Goal: Ask a question

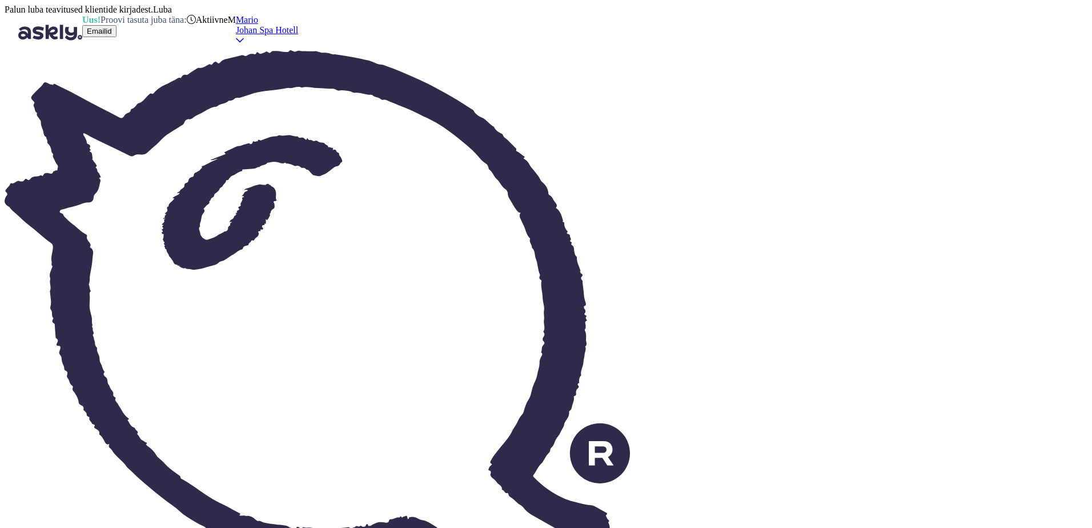
type textarea "Tere!"
type textarea "Hello!"
type textarea "Tere! Thew"
type textarea "Hello! Thew"
type textarea "Tere! The k"
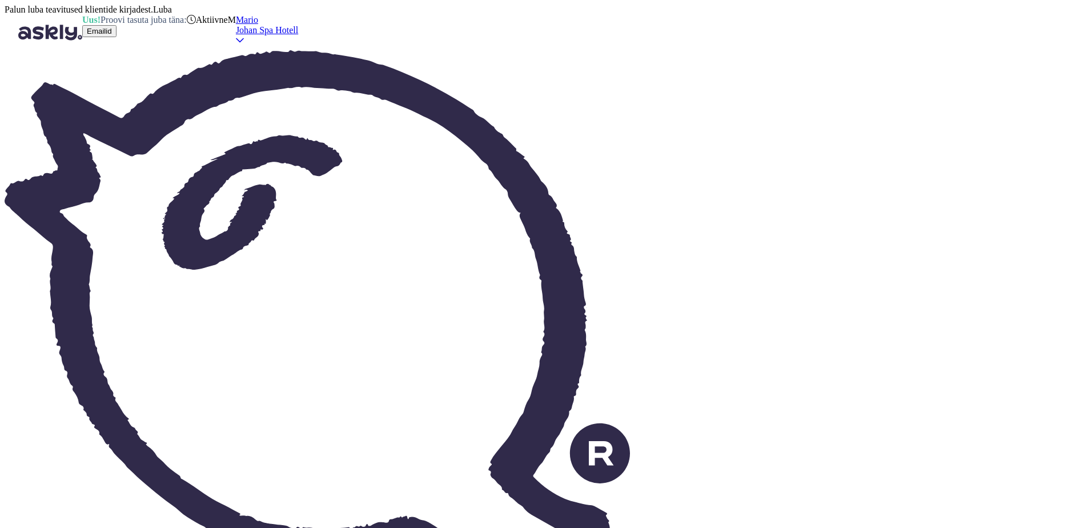
type textarea "Hello!"
type textarea "Tere! The kitchen i"
type textarea "Hello! The kitchen"
type textarea "Tere! The kitchen is"
type textarea "Hello! The kitchen is"
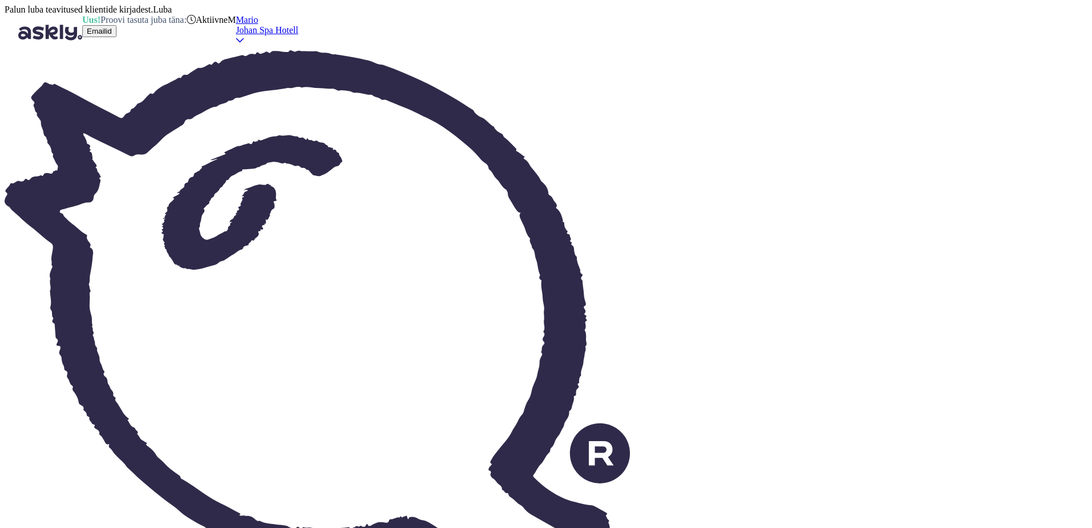
type textarea "Tere! The kitchen is closed f"
type textarea "Hello! The kitchen is closed."
type textarea "Tere! The kitchen is closed for"
type textarea "Hello! The kitchen is closed for"
type textarea "Tere! The kitchen is closed for ton"
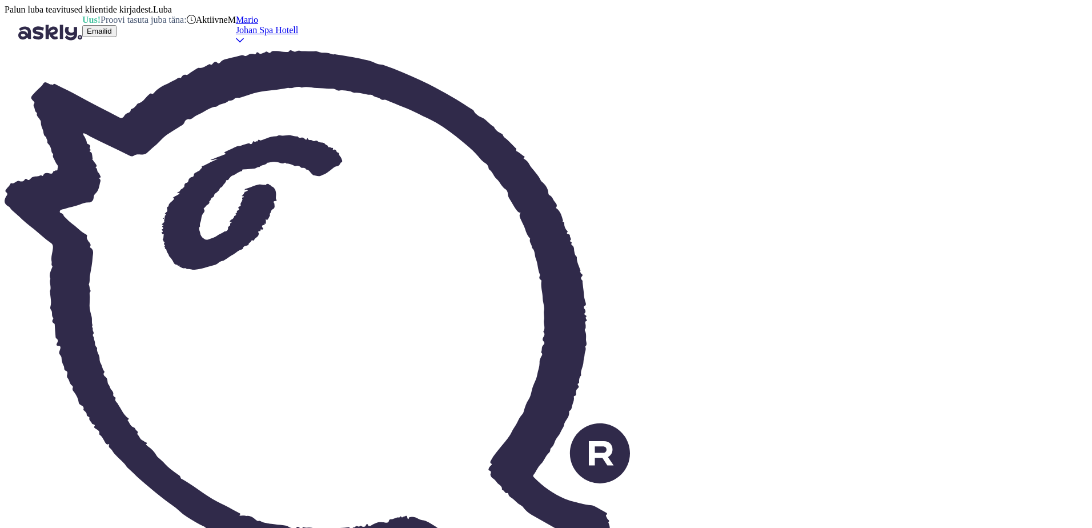
type textarea "Hello! The kitchen is closed for tonight"
type textarea "Tere! The kitchen is closed"
type textarea "Hello! The kitchen is closed for"
type textarea "Tere! The kitchen is cl"
type textarea "Hello! The kitchen is closed."
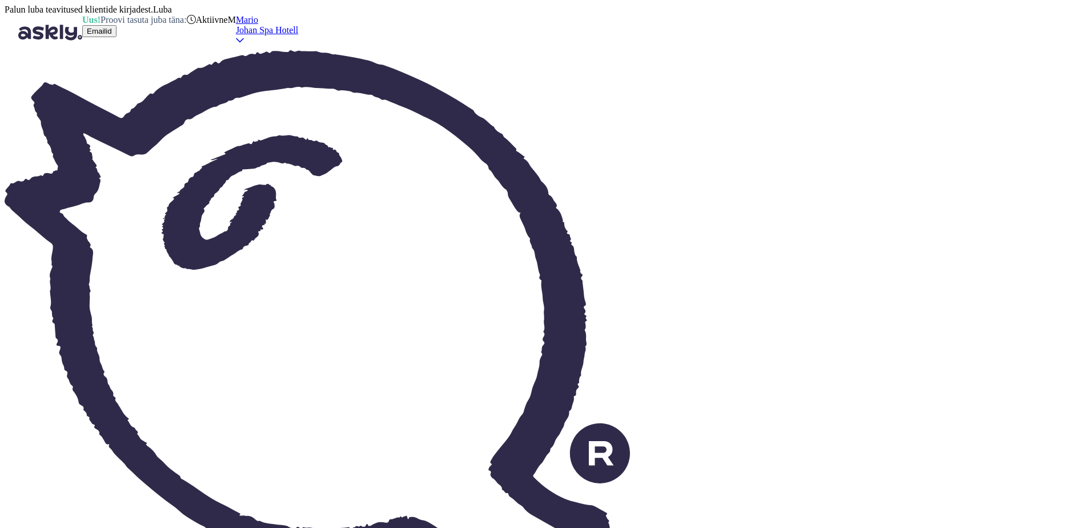
type textarea "Tere! The kitchen is"
type textarea "Hello! The kitchen is"
type textarea "Tere! The kitchen"
type textarea "Hello! The kitchen"
type textarea "Tere! The kitchen has a"
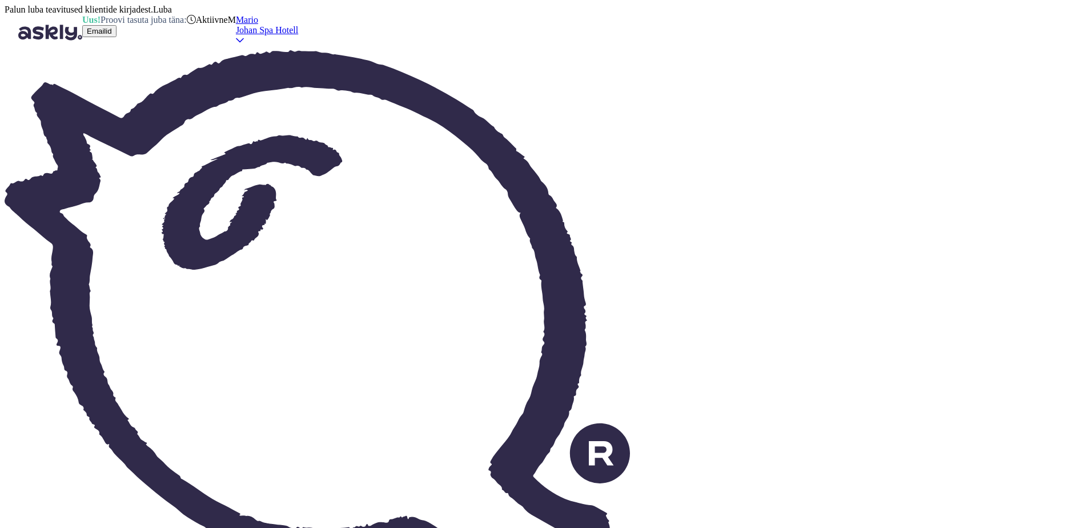
type textarea "Hello! The kitchen has"
type textarea "Tere! The kitchen has already"
type textarea "Hello! The kitchen has already"
type textarea "Tere! The kitchen has already closed f"
type textarea "Hello! The kitchen has already closed"
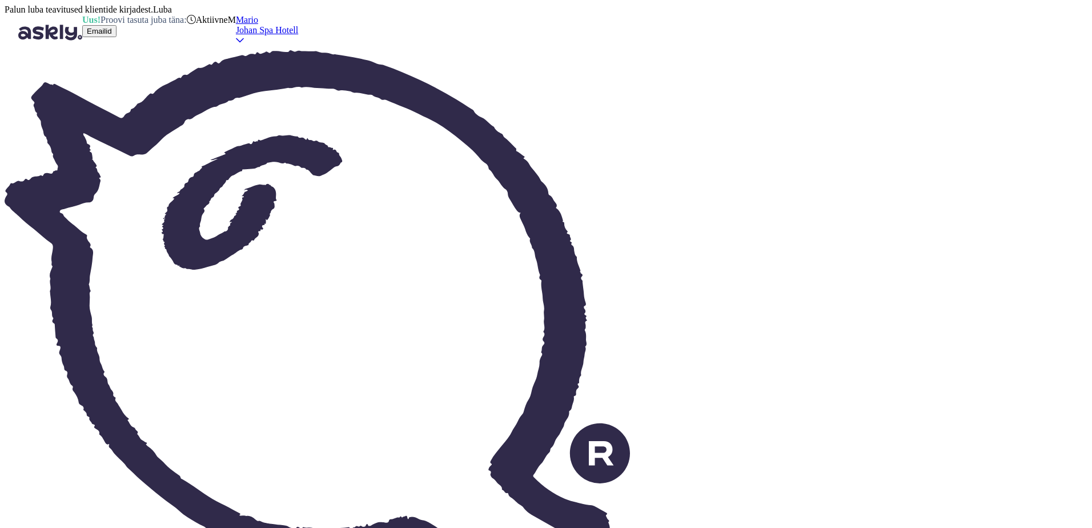
type textarea "Tere! The kitchen has already closed for y"
type textarea "Hello! The kitchen has already closed for"
type textarea "Tere! The kitchen has already closed for tonight"
type textarea "Hello! The kitchen has already closed for tonight"
type textarea "Tere! The kitchen has already closed for tonight,"
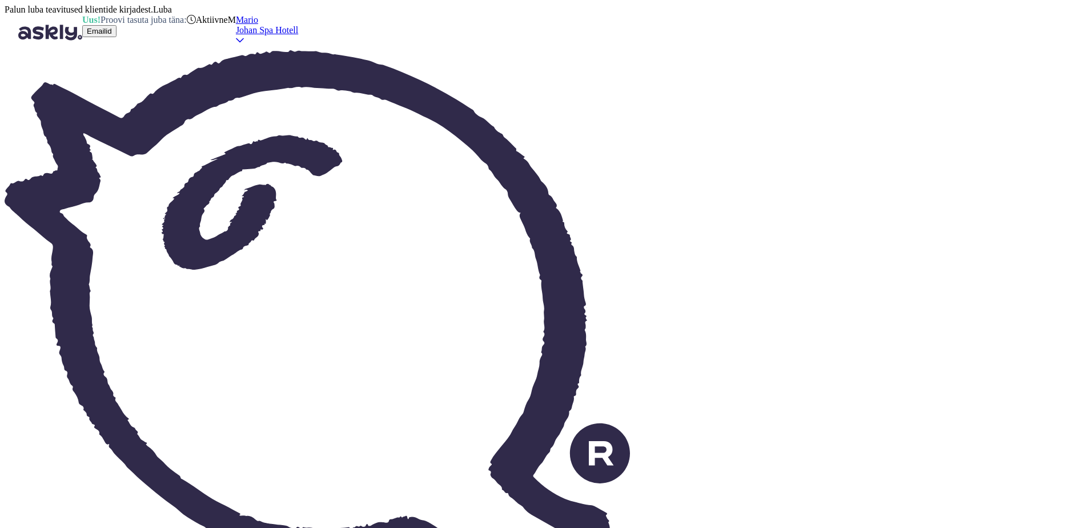
type textarea "Hello! The kitchen has already closed for tonight,"
type textarea "Tere! The kitchen has already closed for tonight, but w"
type textarea "Hello! The kitchen has already closed for tonight, but"
type textarea "Tere! The kitchen has already closed for tonight, but we s"
type textarea "Hello! The kitchen has already closed for tonight, but we"
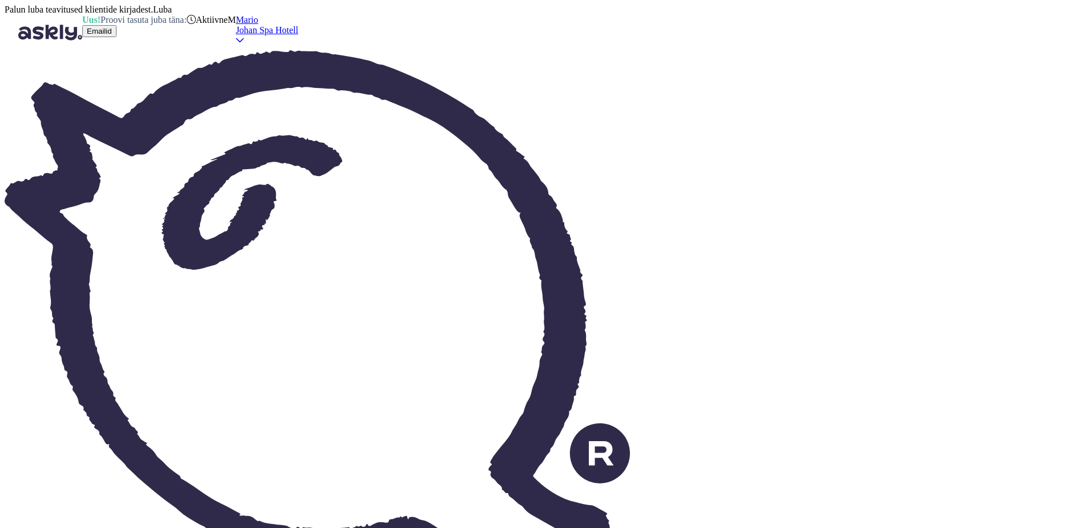
type textarea "Tere! The kitchen has already closed for tonight, but we serve"
type textarea "Hello! The kitchen has already closed for tonight, but we serve"
type textarea "Tere! The kitchen has already closed for tonight, but we serve drinks"
type textarea "Hello! The kitchen has already closed for tonight, but we serve drinks"
type textarea "Tere! The kitchen has already closed for tonight, but we serve drinks u"
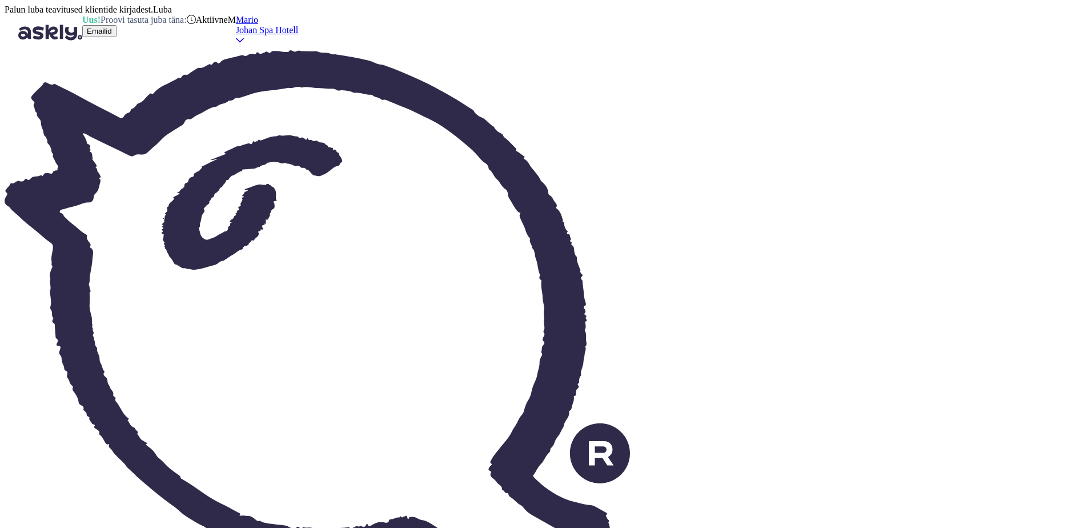
type textarea "Hello! The kitchen has already closed for tonight, but we serve drinks approx"
type textarea "Tere! The kitchen has already closed for tonight, but we serve drinks"
type textarea "Hello! The kitchen has already closed for tonight, but we serve drinks"
type textarea "Tere! The kitchen has already closed for tonight, but we se"
type textarea "Hello! The kitchen has already closed for tonight, but we serve"
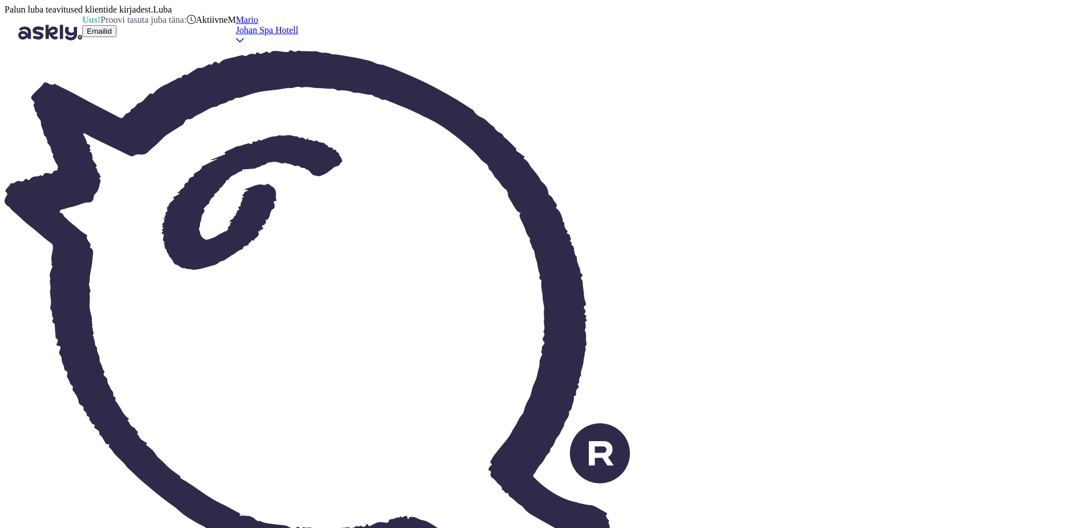
type textarea "Tere! The kitchen has already closed for tonight, but we"
type textarea "Hello! The kitchen has already closed for tonight, but we"
type textarea "Tere! The kitchen has already closed for tonight, but we still s"
type textarea "Hello! The kitchen has already closed for tonight, but we still"
type textarea "Tere! The kitchen has already closed for tonight, but we still serve"
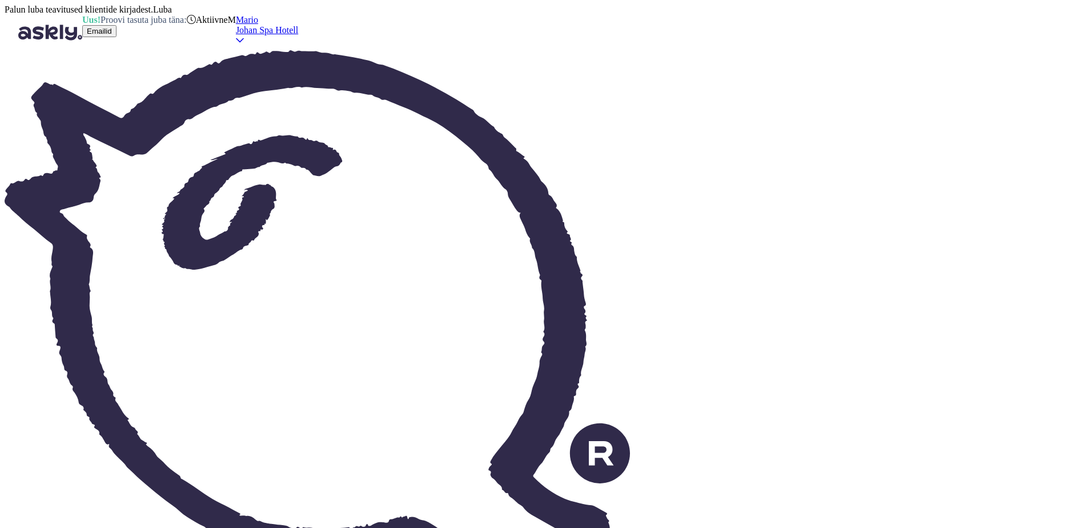
type textarea "Hello! The kitchen has already closed for tonight, but we still serve"
type textarea "Tere! The kitchen has already closed for tonight, but we still serve drinks u"
type textarea "Hello! The kitchen has already closed for tonight, but we still serve drinks"
type textarea "Tere! The kitchen has already closed for tonight, but we still serve drinks unt…"
type textarea "Hello! The kitchen has already closed for tonight, but we still serve drinks un…"
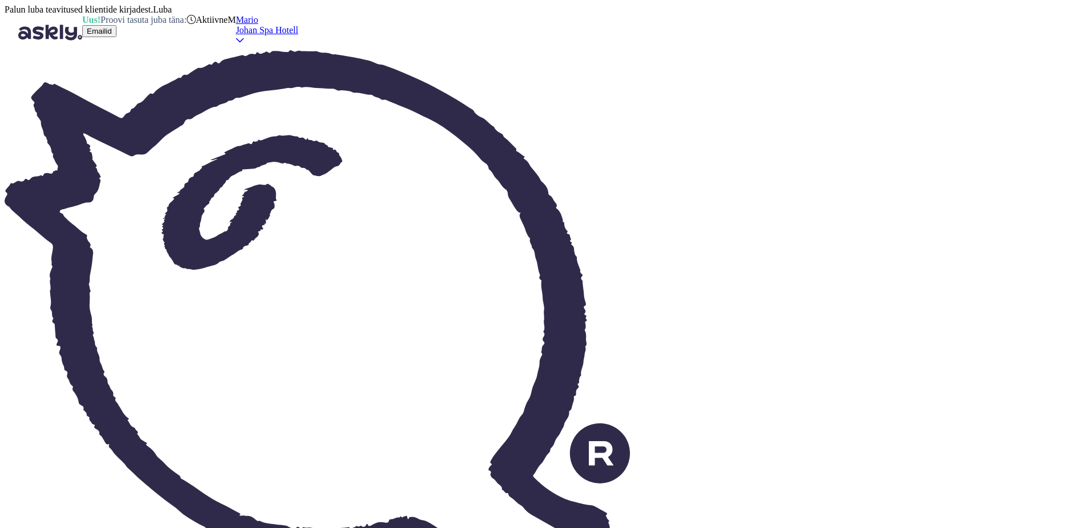
type textarea "Tere! The kitchen has already closed for tonight, but we still serve drinks unt…"
type textarea "Hello! The kitchen has already closed for tonight, but we still serve drinks un…"
type textarea "Tere! The kitchen has already closed for tonight, but we still serve drinks unt…"
type textarea "Hello! The kitchen has already closed for tonight, but we still serve drinks un…"
drag, startPoint x: 288, startPoint y: 477, endPoint x: 259, endPoint y: 474, distance: 29.8
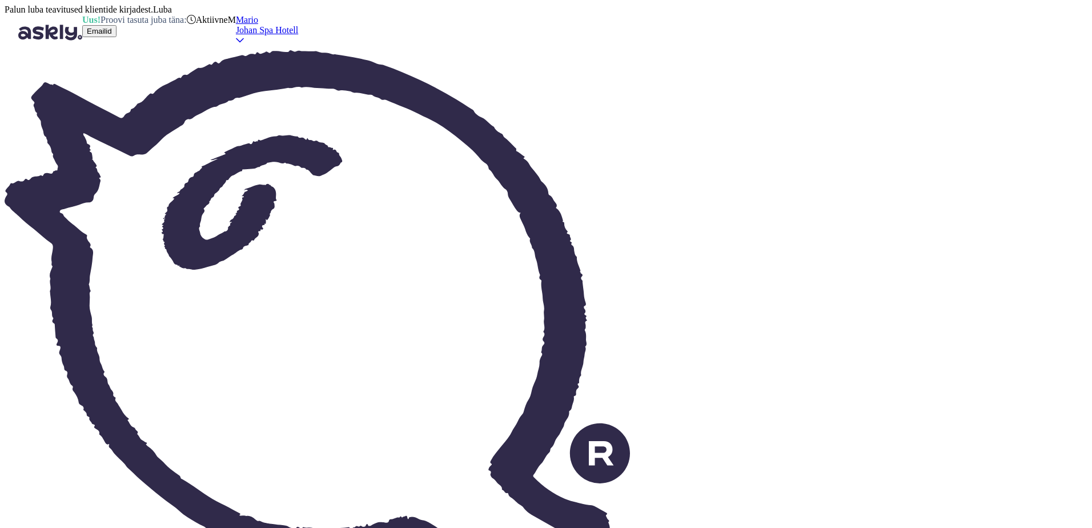
type textarea "Good evening! The kitchen has already closed for tonight, but we still serve dr…"
